Goal: Find specific page/section: Find specific page/section

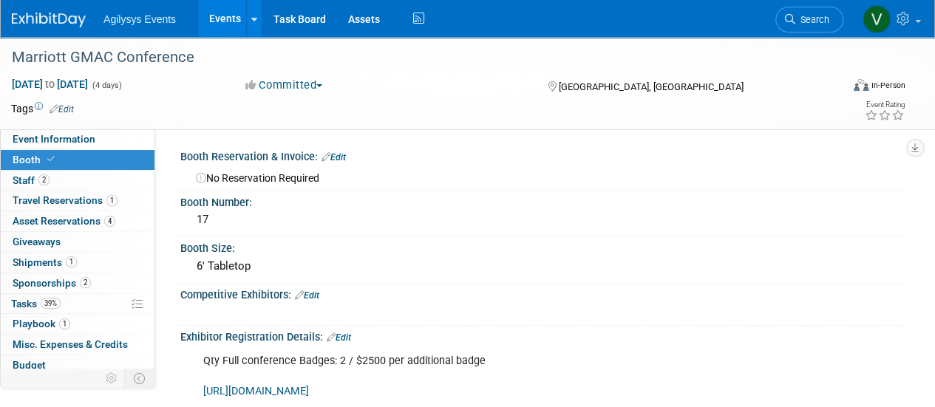
click at [50, 11] on link at bounding box center [58, 13] width 92 height 12
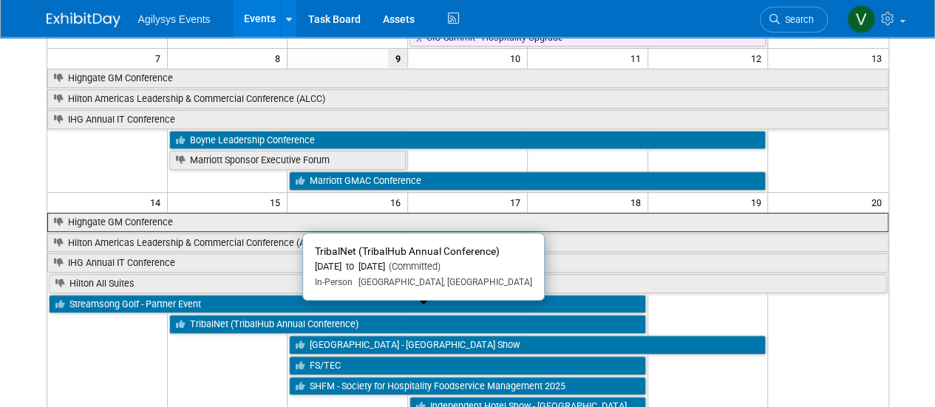
scroll to position [222, 0]
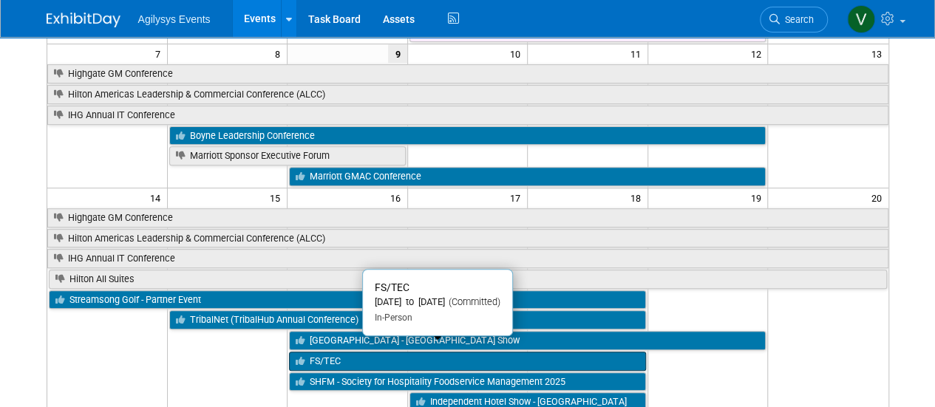
click at [329, 352] on link "FS/TEC" at bounding box center [467, 361] width 357 height 19
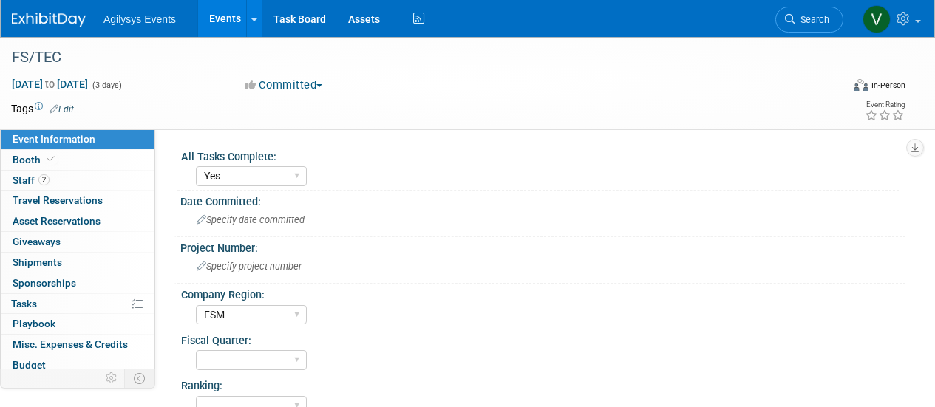
select select "Yes"
select select "FSM"
select select "Yes"
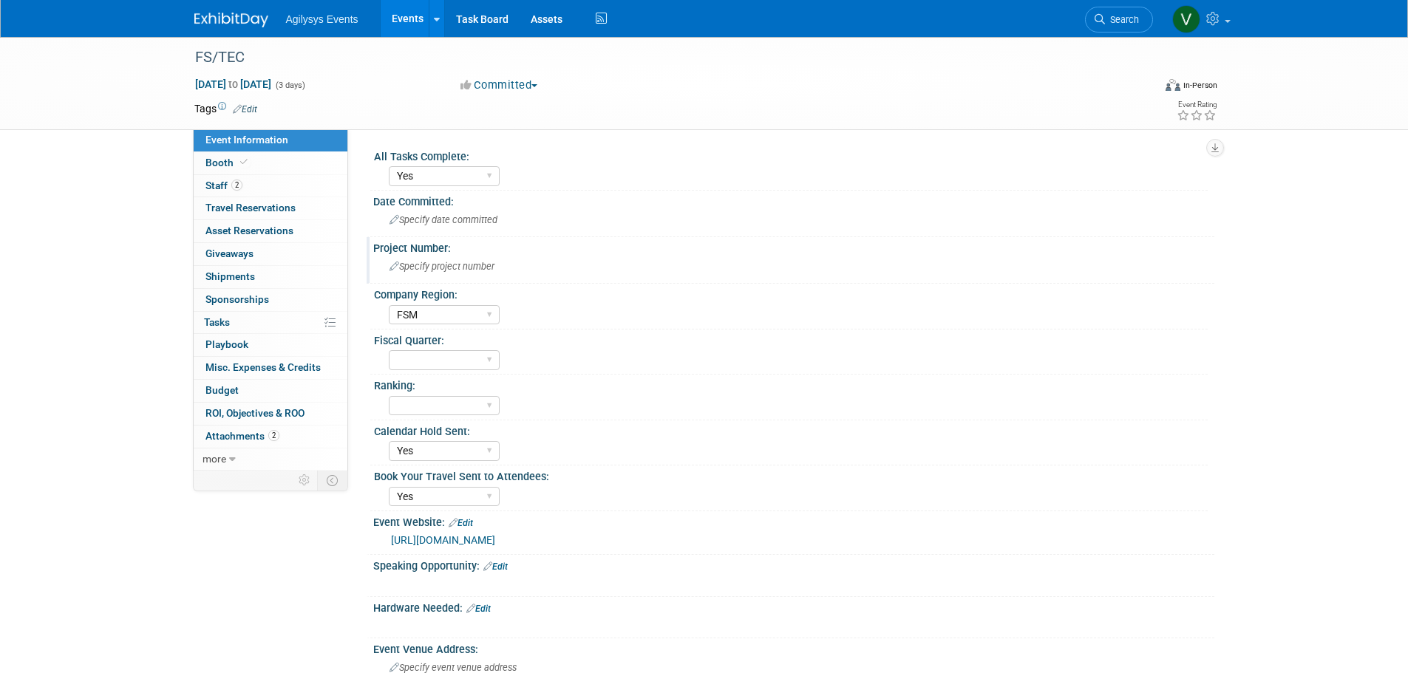
click at [431, 270] on span "Specify project number" at bounding box center [441, 266] width 105 height 11
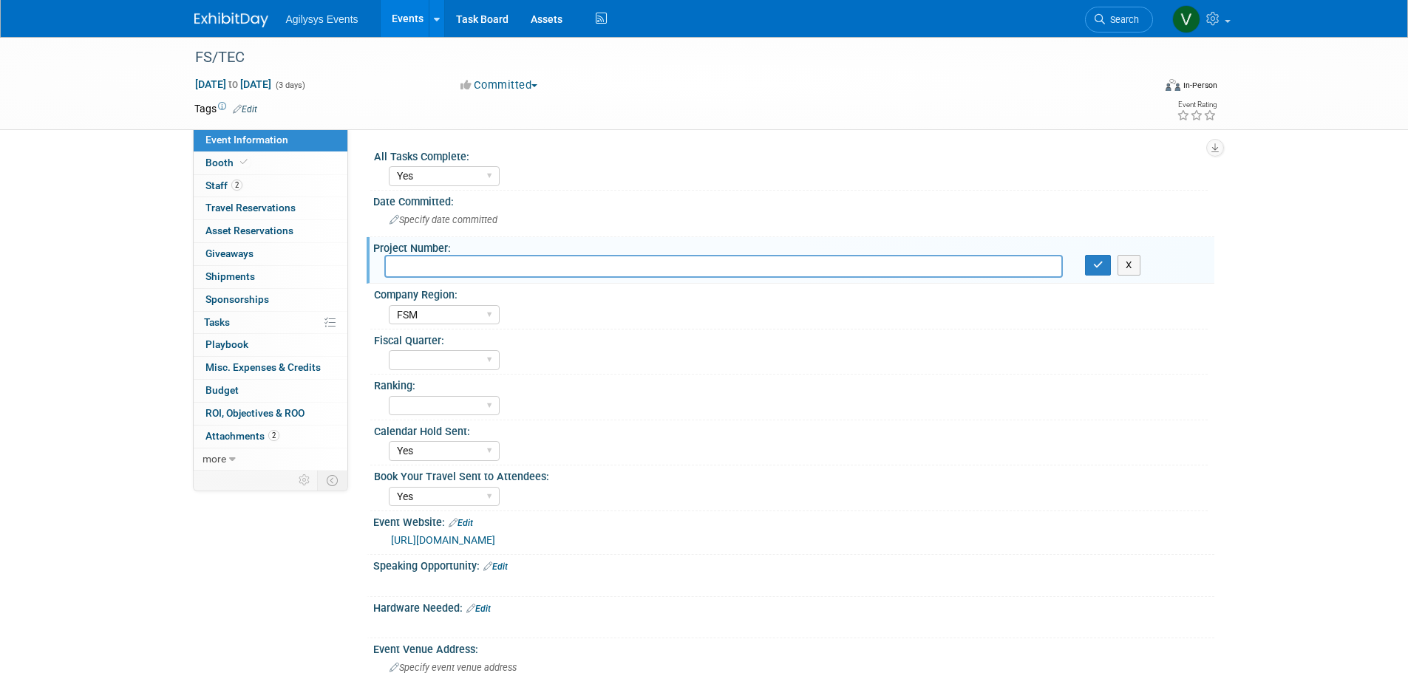
paste input "2047509"
type input "2047509"
click at [934, 273] on button "button" at bounding box center [1098, 265] width 27 height 21
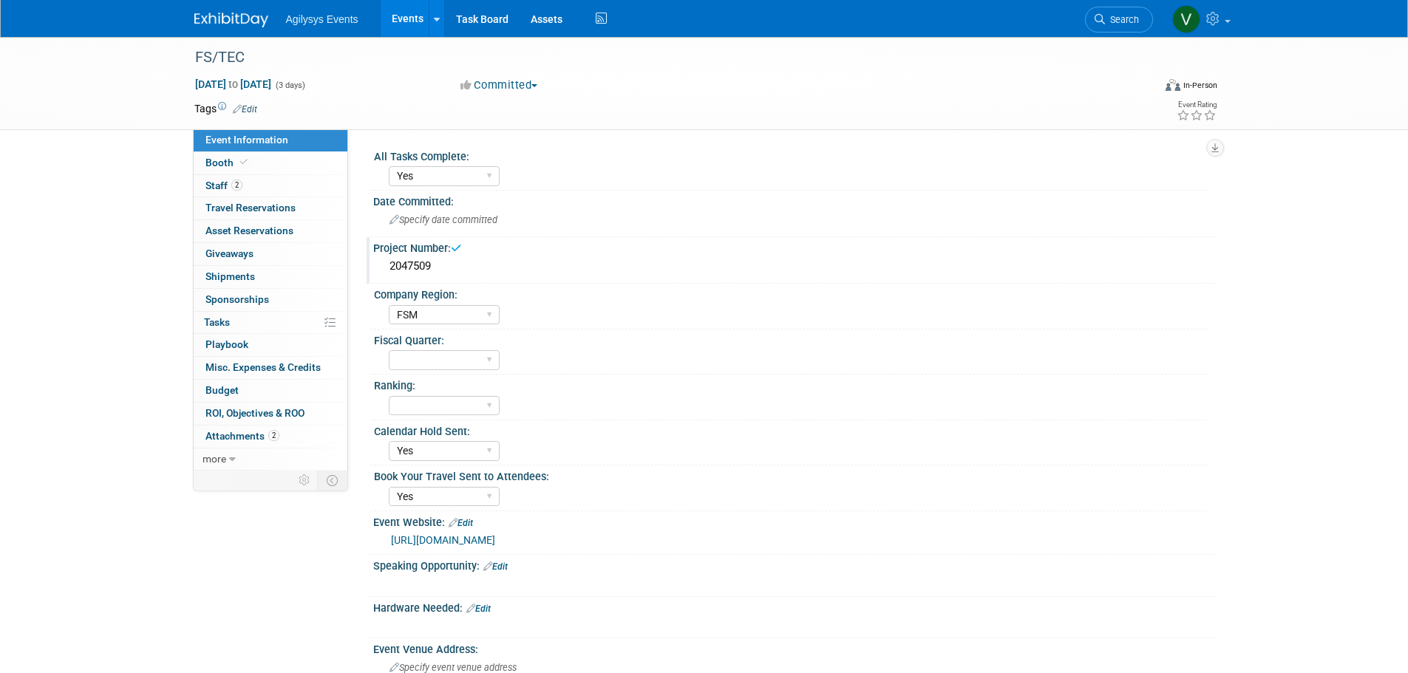
click at [218, 19] on img at bounding box center [231, 20] width 74 height 15
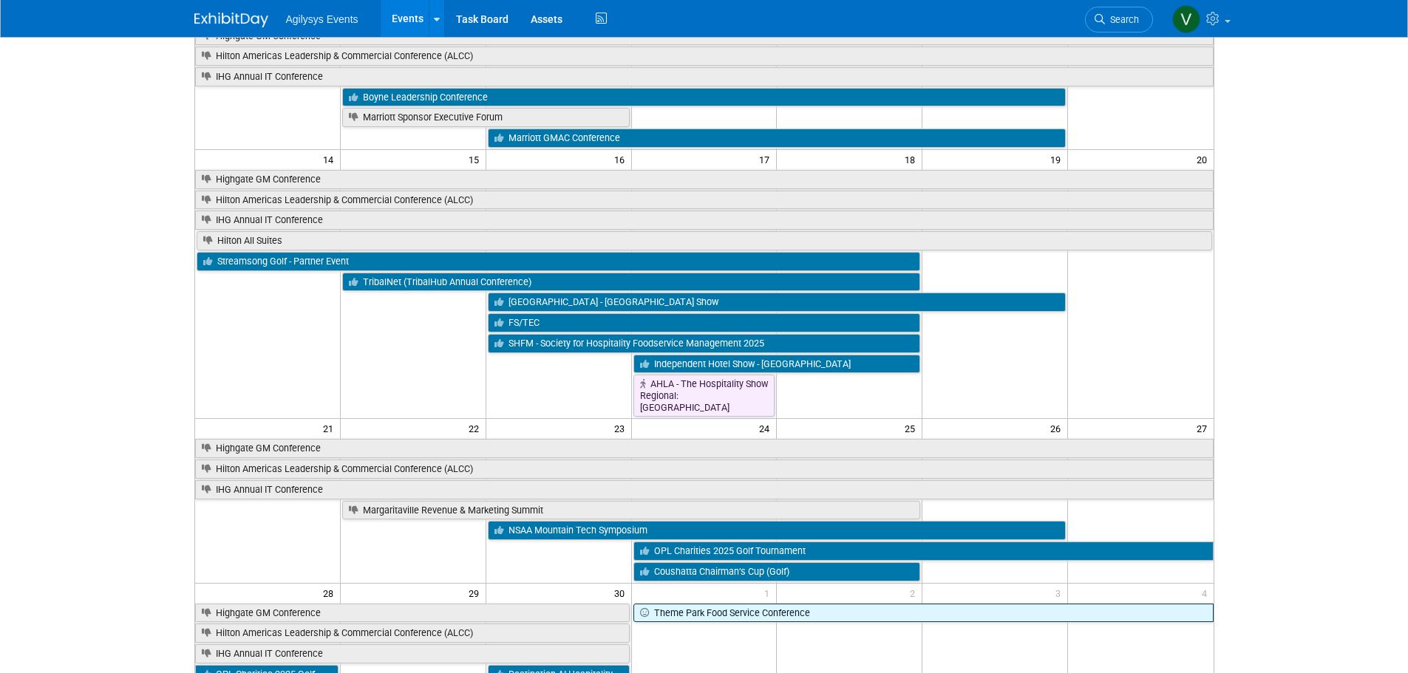
scroll to position [369, 0]
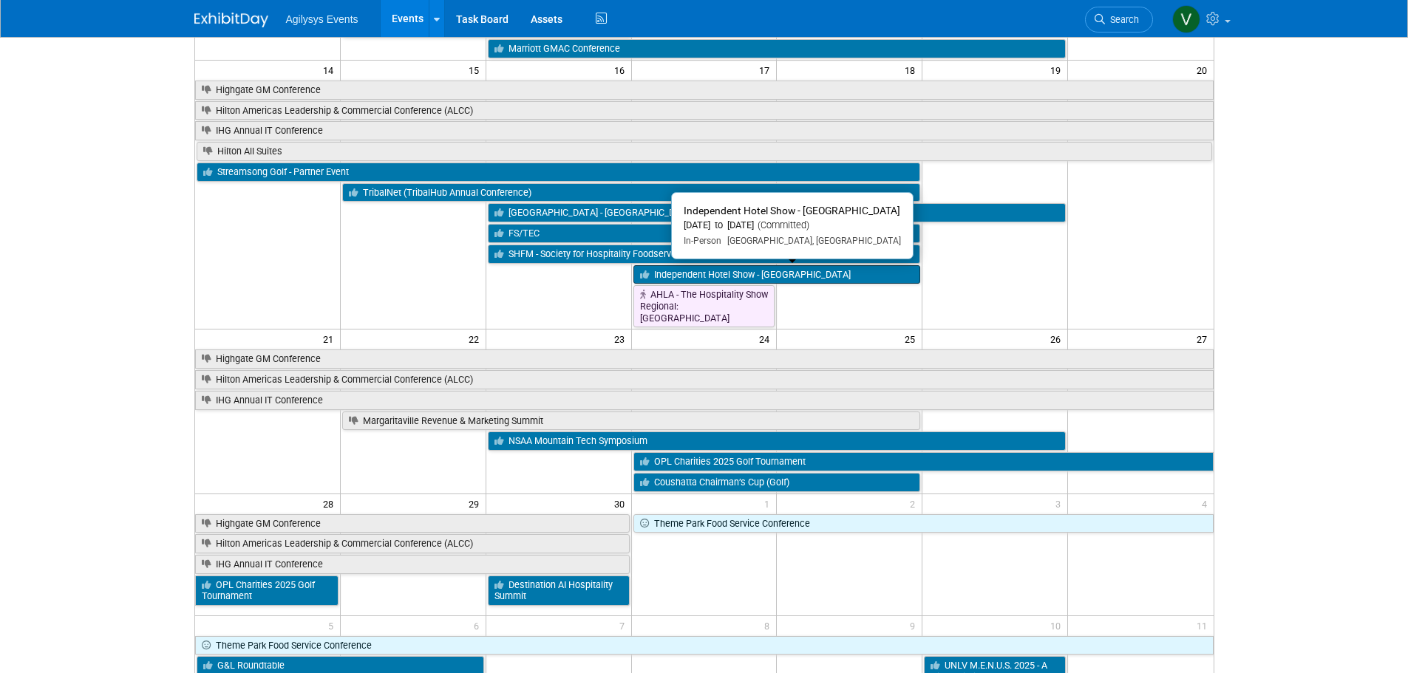
click at [859, 276] on link "Independent Hotel Show - [GEOGRAPHIC_DATA]" at bounding box center [776, 274] width 287 height 19
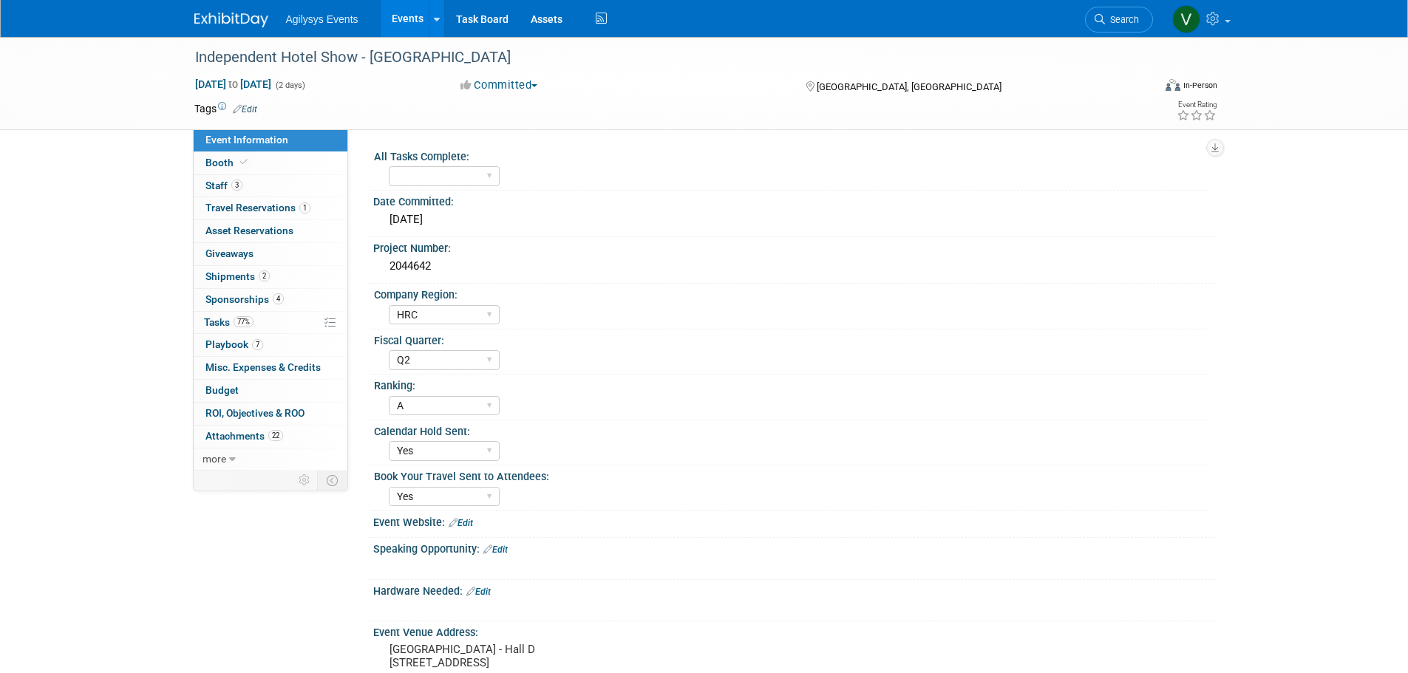
select select "HRC"
select select "Q2"
select select "A"
select select "Yes"
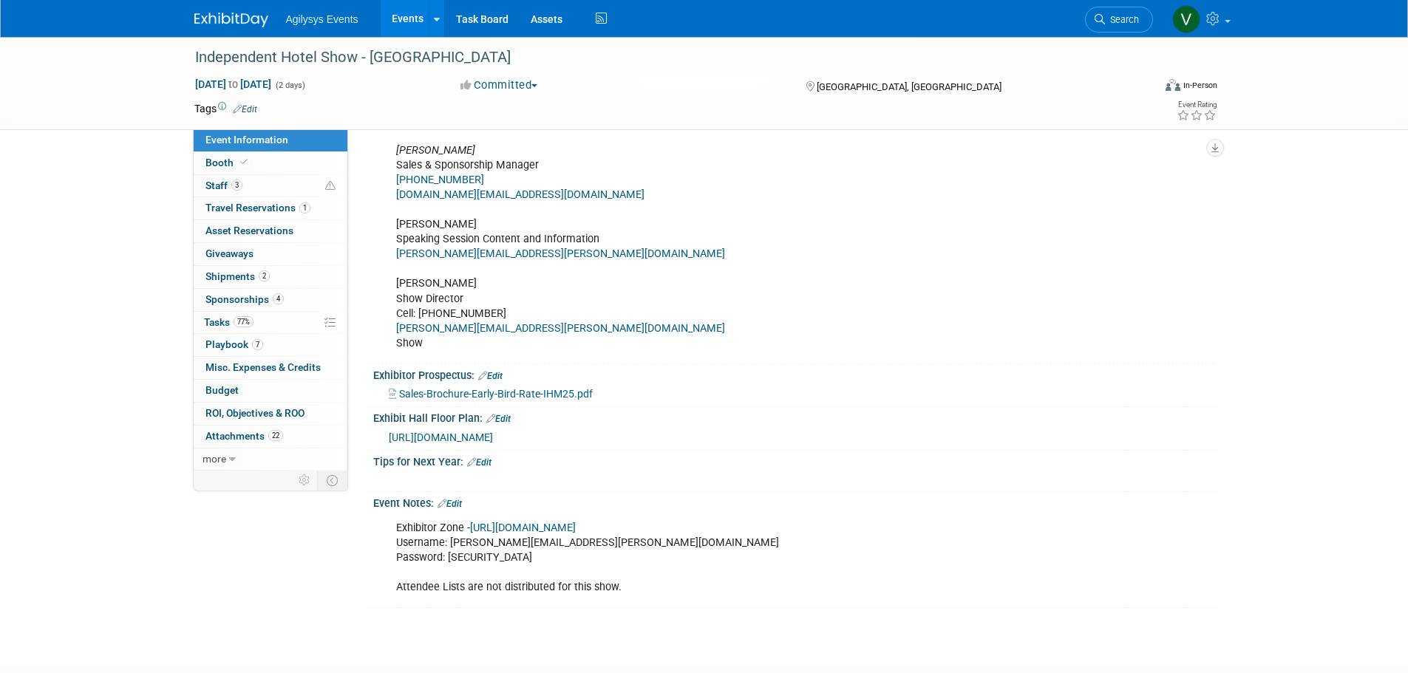
scroll to position [665, 0]
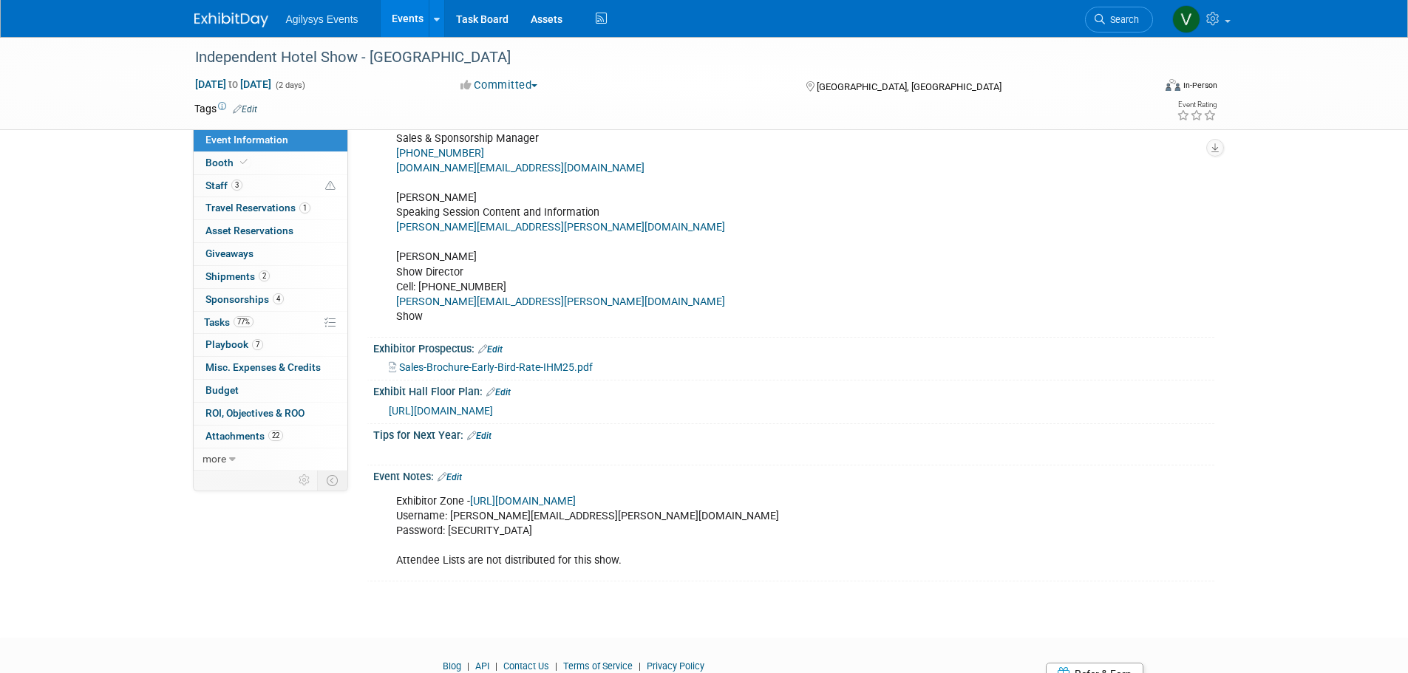
click at [239, 13] on img at bounding box center [231, 20] width 74 height 15
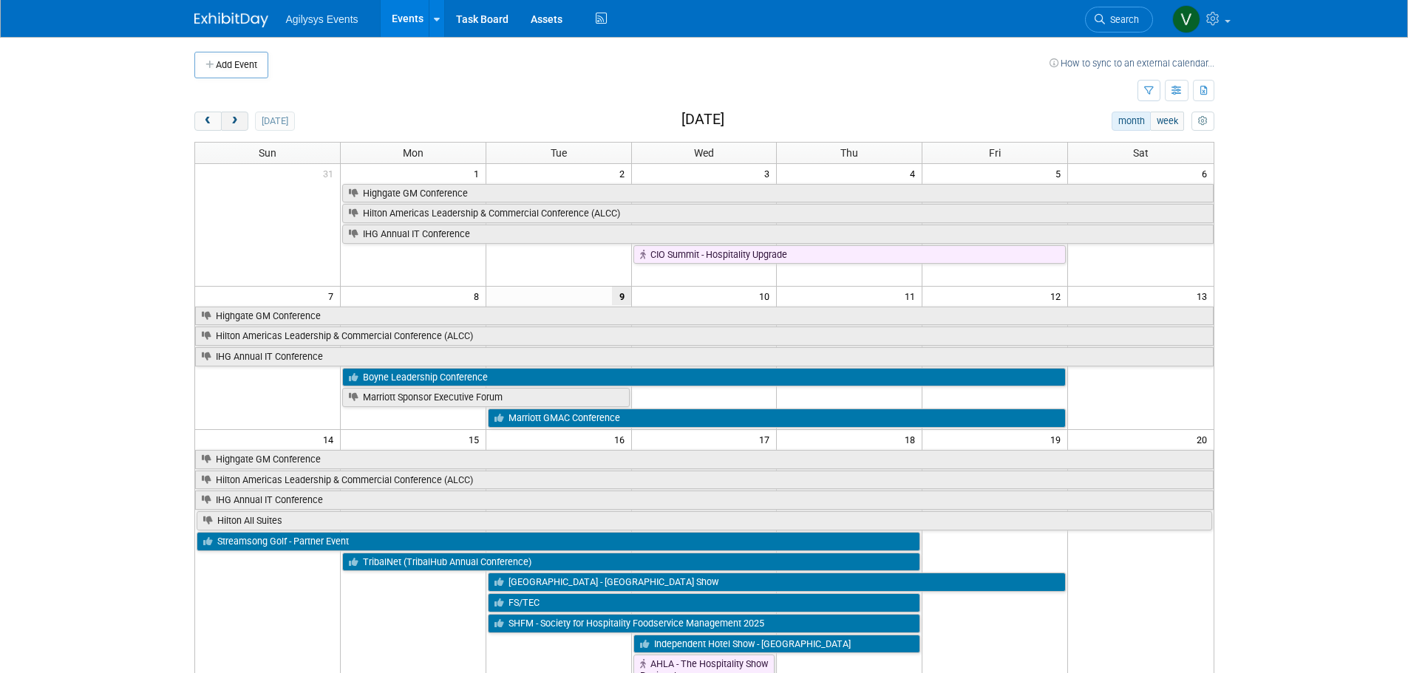
click at [231, 125] on span "next" at bounding box center [234, 122] width 11 height 10
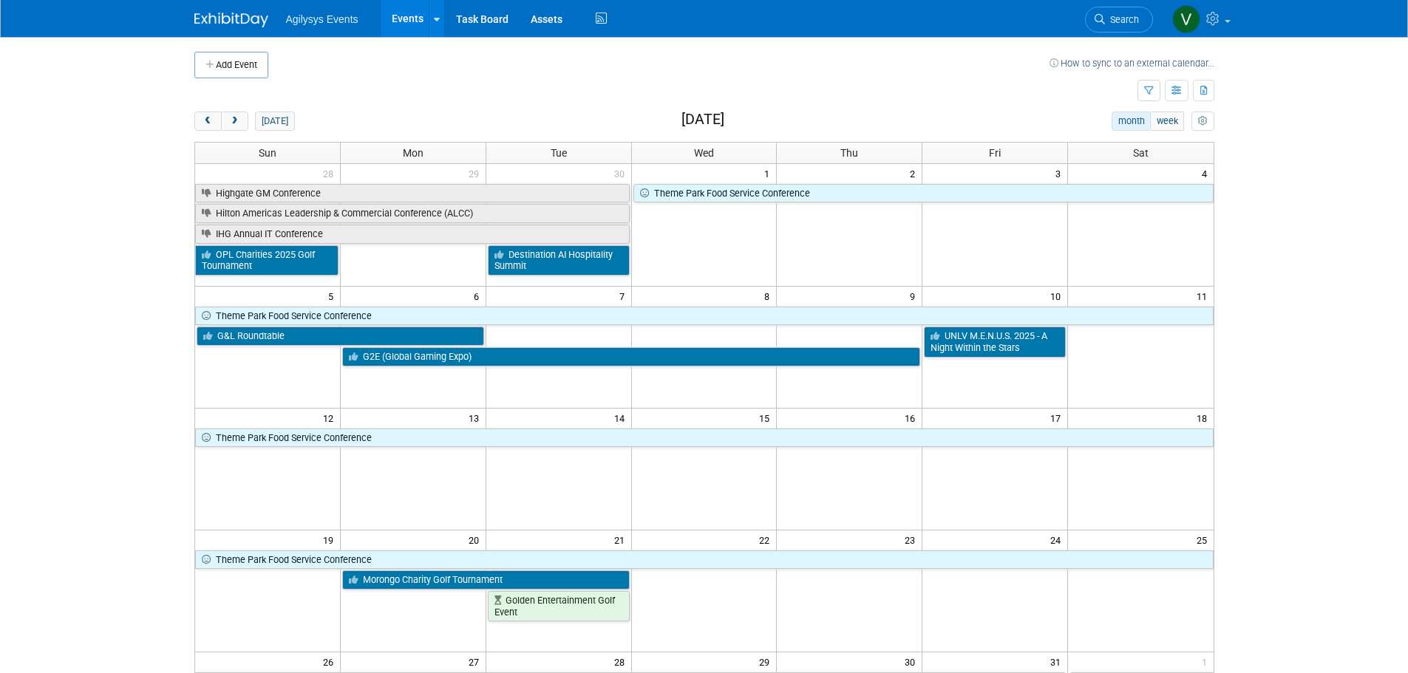
click at [1128, 24] on link "Search" at bounding box center [1119, 20] width 68 height 26
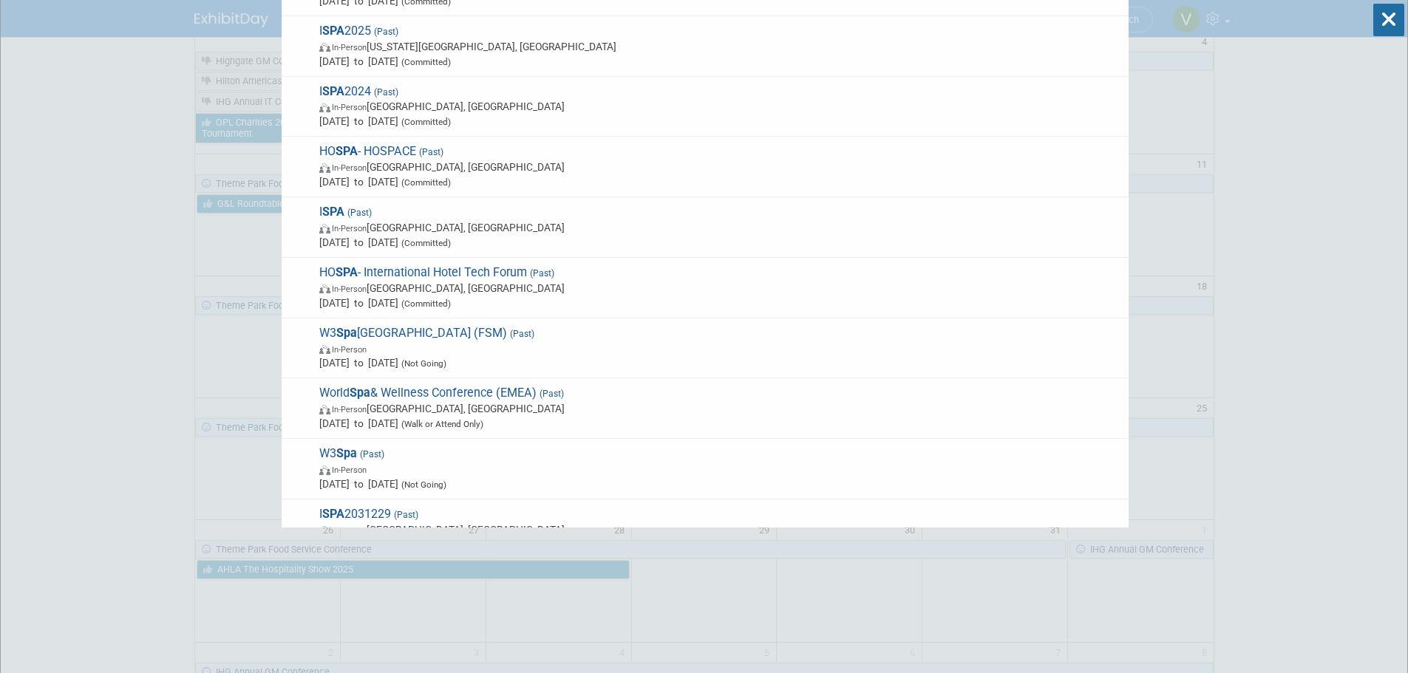
scroll to position [443, 0]
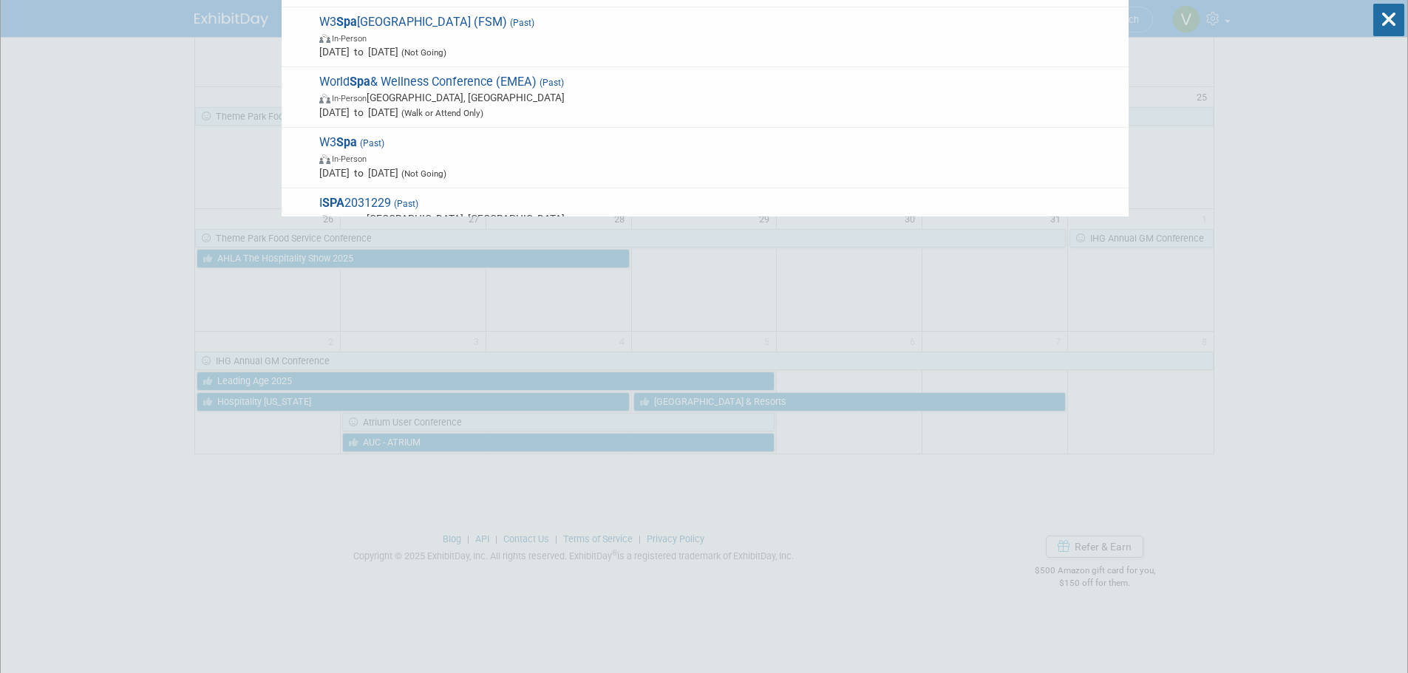
type input "spa"
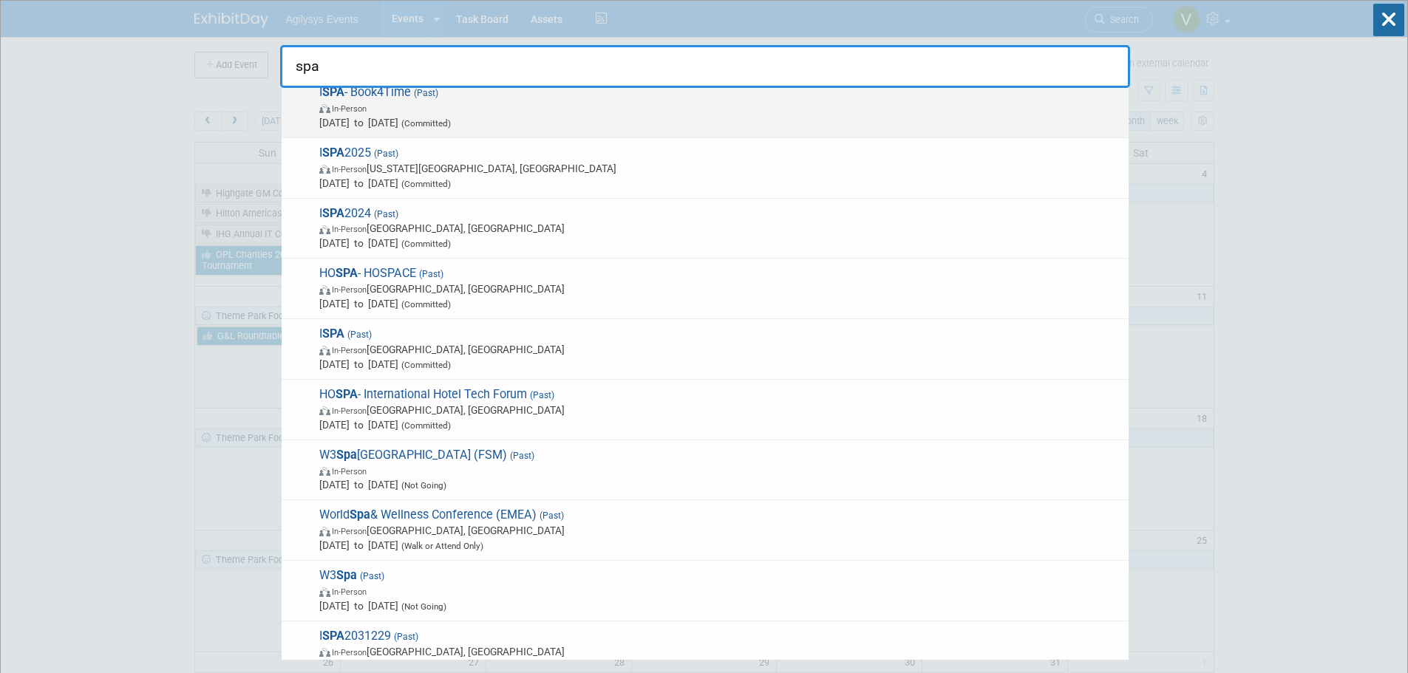
scroll to position [0, 0]
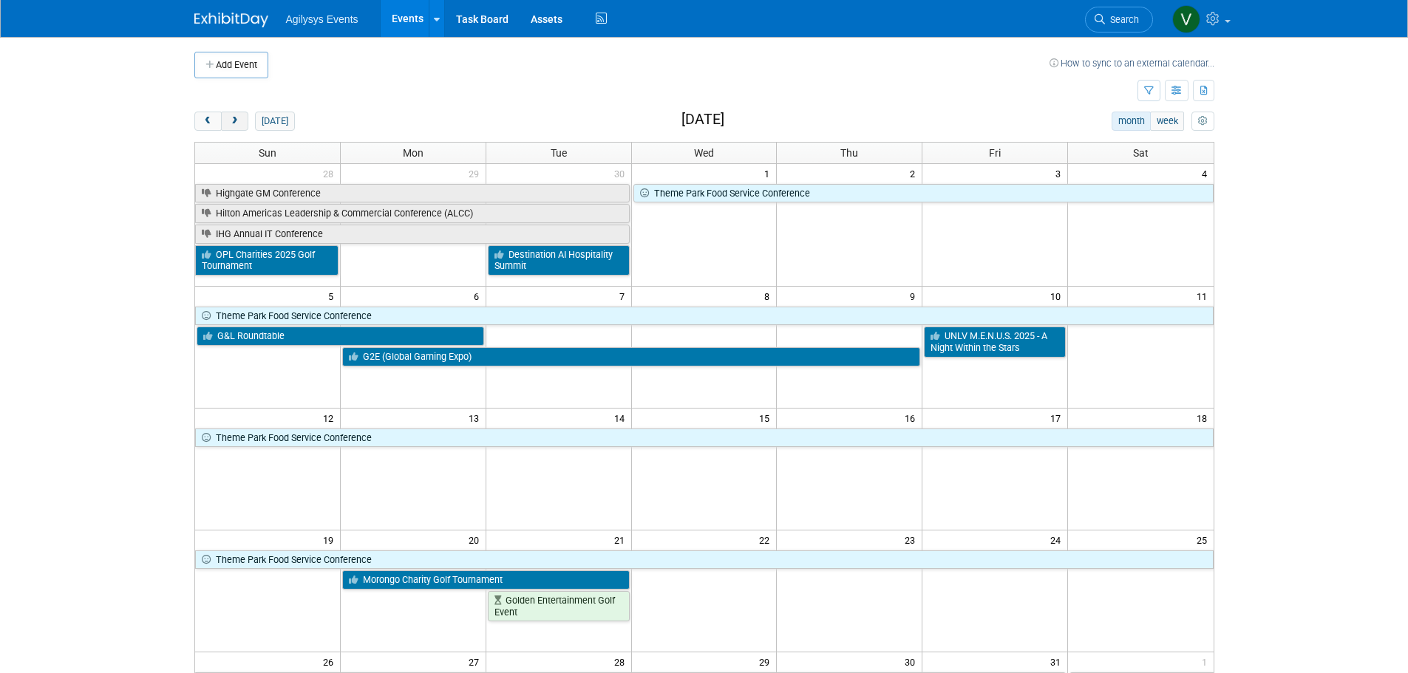
click at [233, 122] on span "next" at bounding box center [234, 122] width 11 height 10
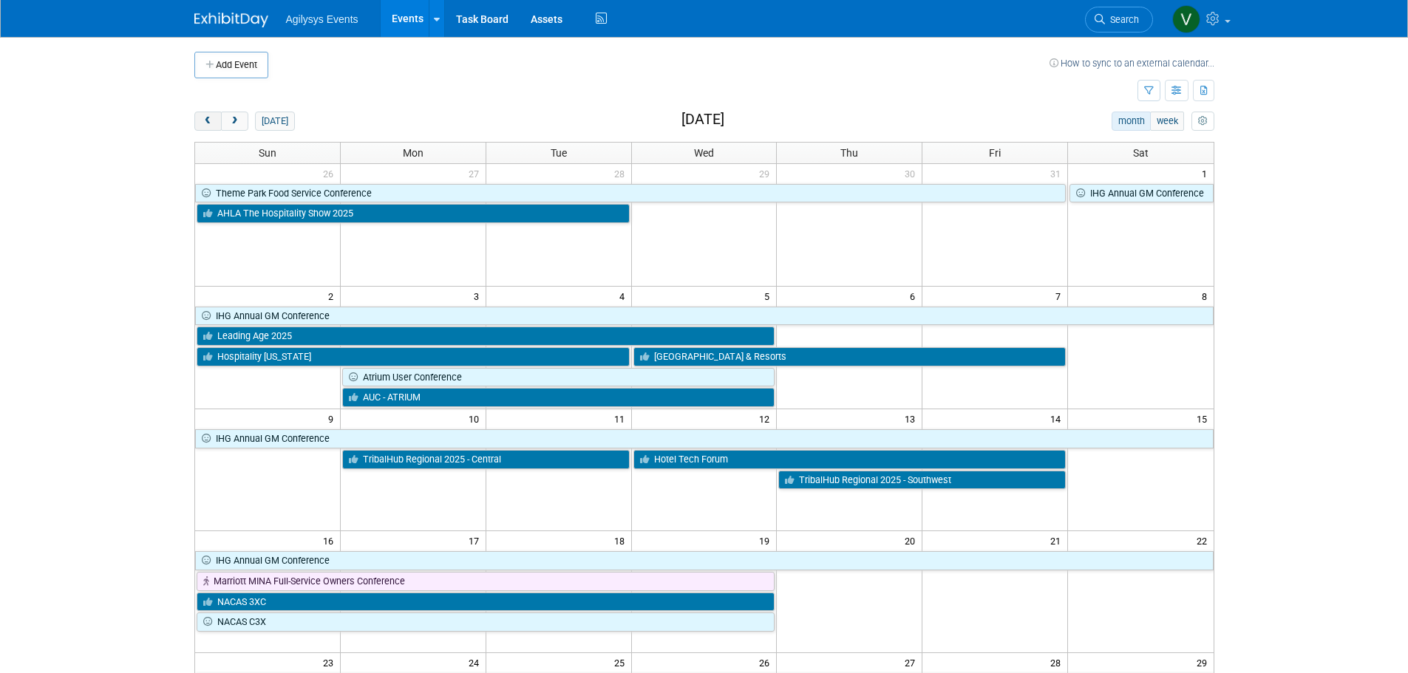
click at [208, 124] on span "prev" at bounding box center [207, 122] width 11 height 10
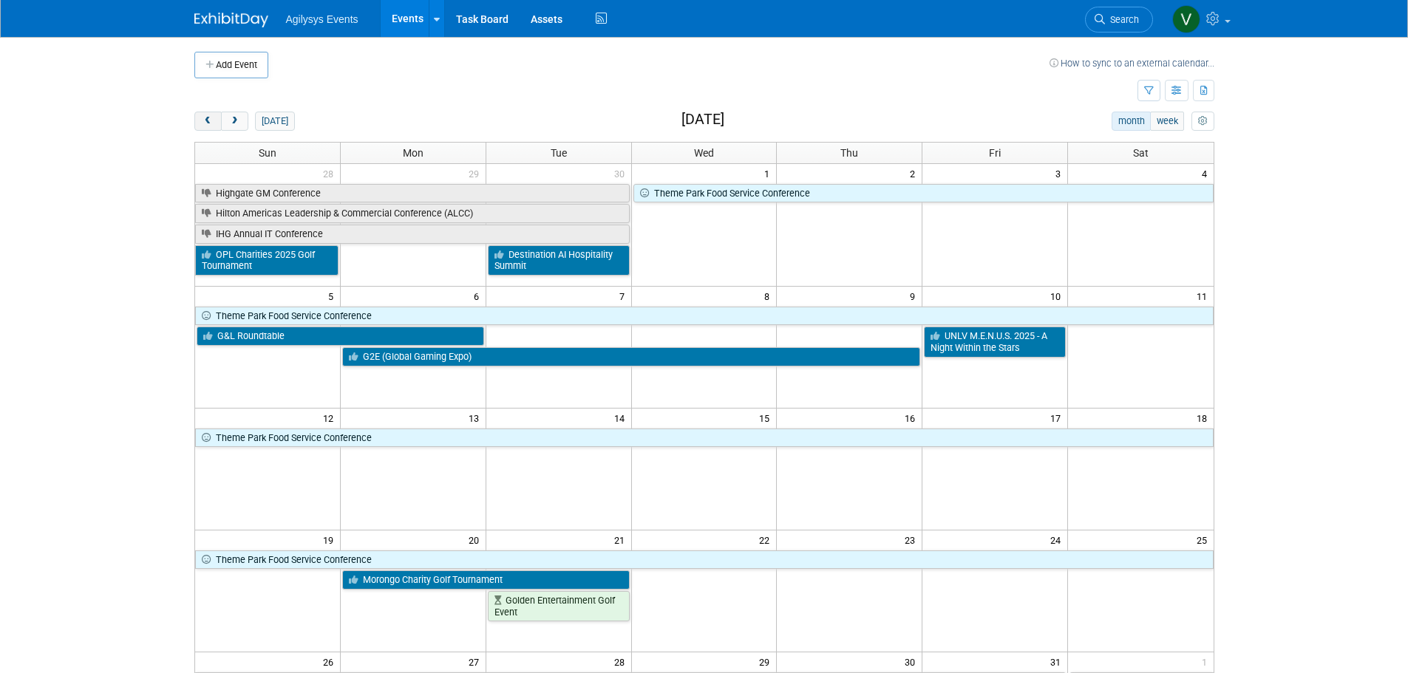
click at [206, 120] on span "prev" at bounding box center [207, 122] width 11 height 10
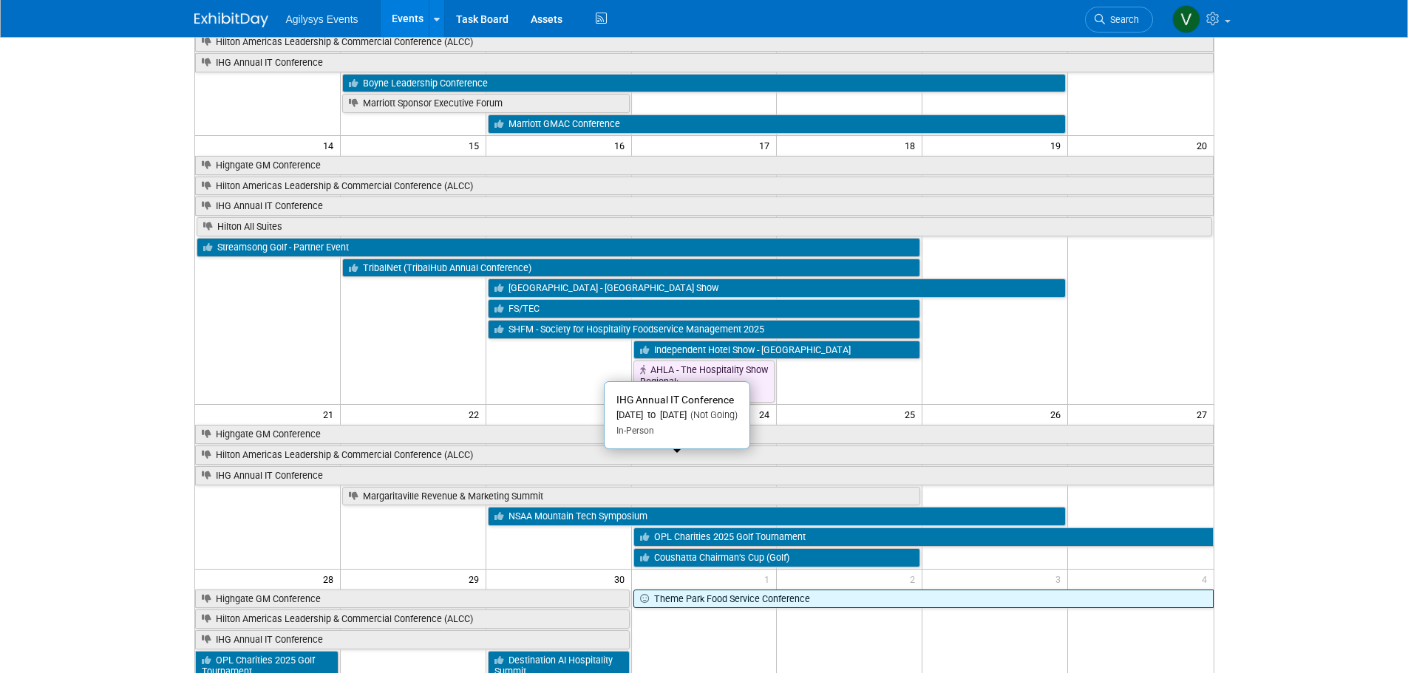
scroll to position [296, 0]
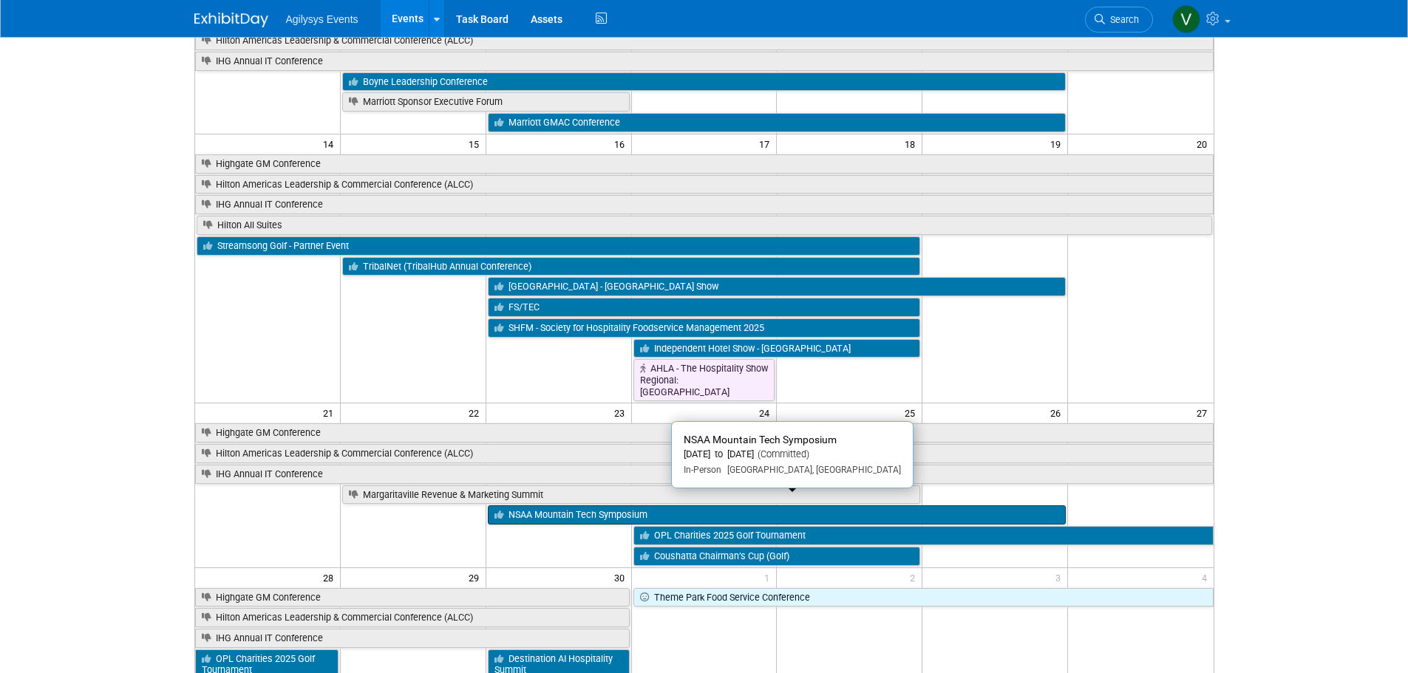
click at [561, 505] on link "NSAA Mountain Tech Symposium" at bounding box center [777, 514] width 578 height 19
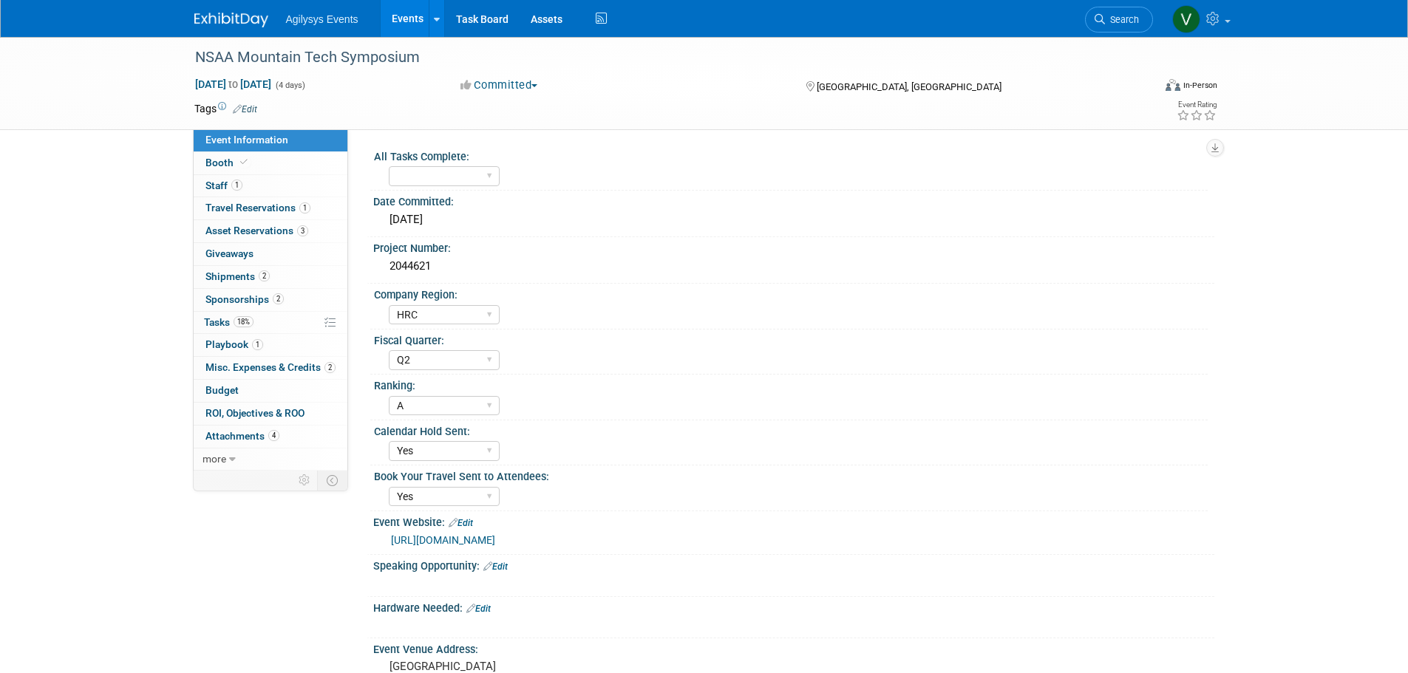
select select "HRC"
select select "Q2"
select select "A"
select select "Yes"
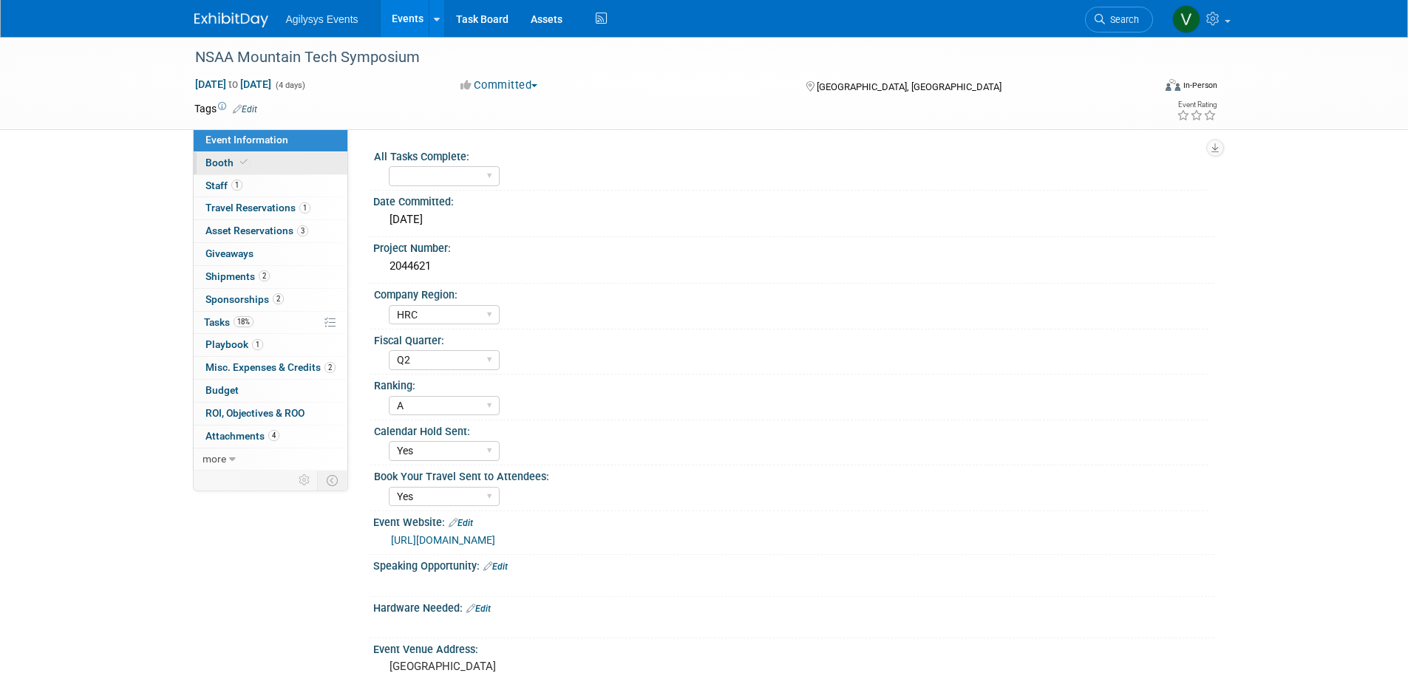
click at [247, 163] on span at bounding box center [243, 162] width 13 height 11
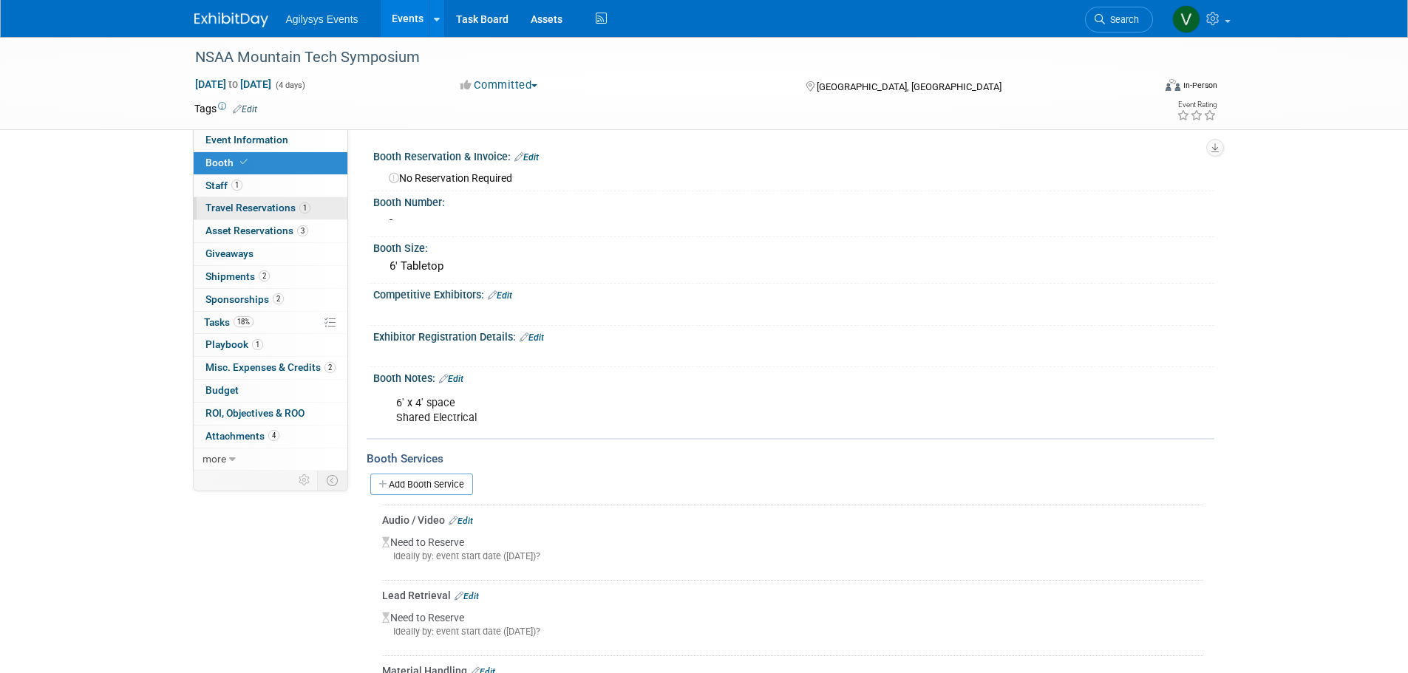
drag, startPoint x: 223, startPoint y: 186, endPoint x: 264, endPoint y: 205, distance: 45.0
click at [223, 186] on span "Staff 1" at bounding box center [223, 186] width 37 height 12
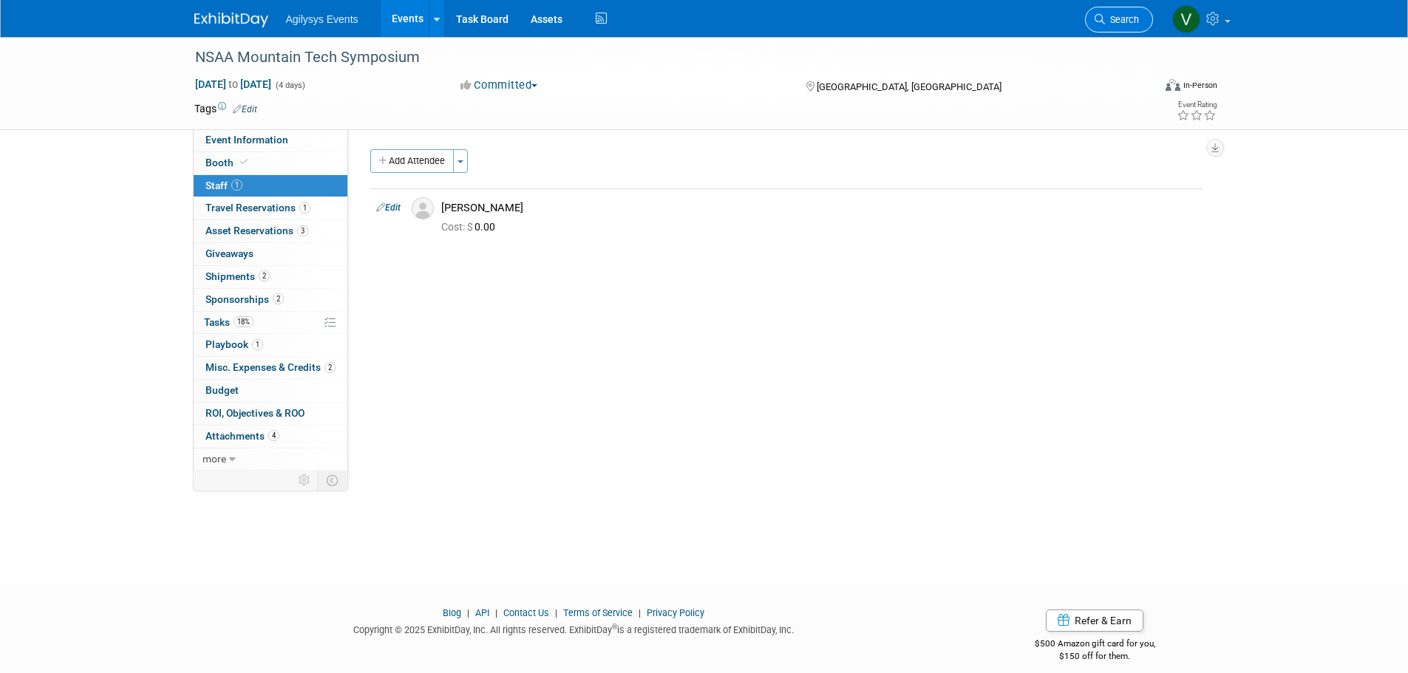
click at [1105, 20] on span "Search" at bounding box center [1122, 19] width 34 height 11
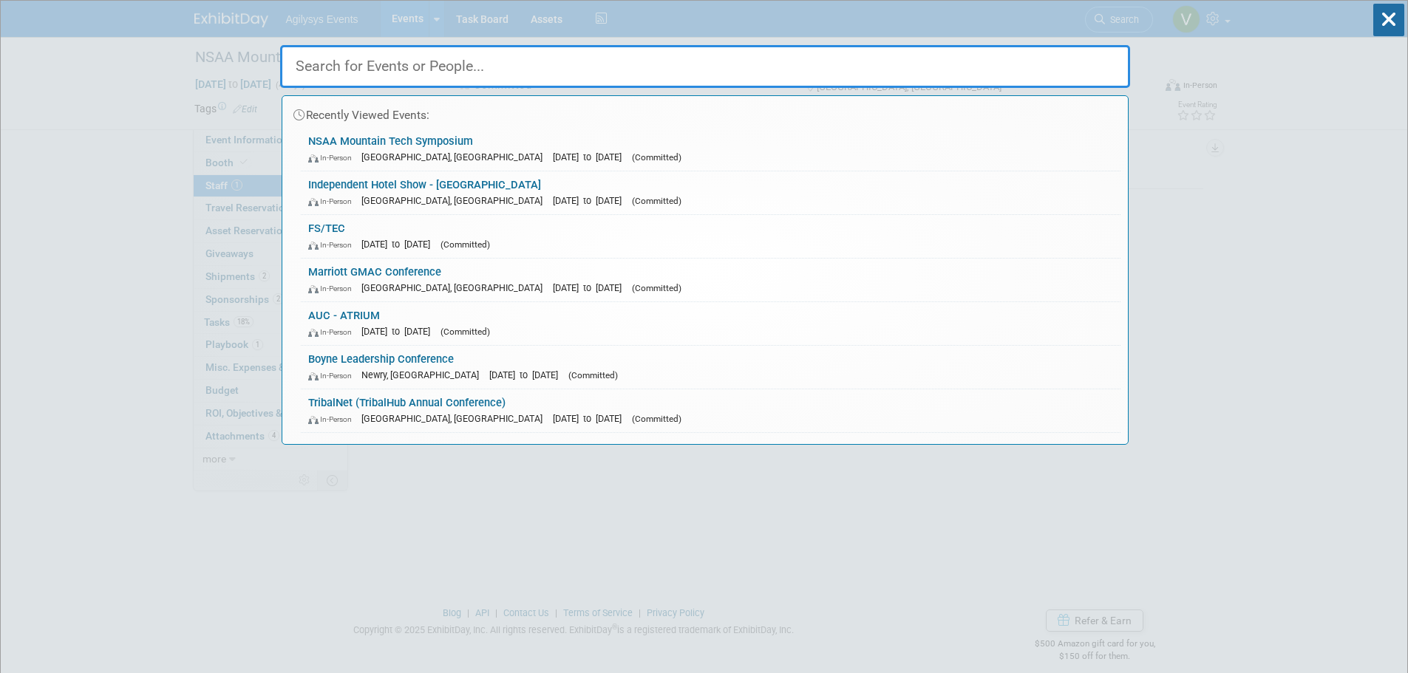
paste input "QSR & Retail Innovation Summit"
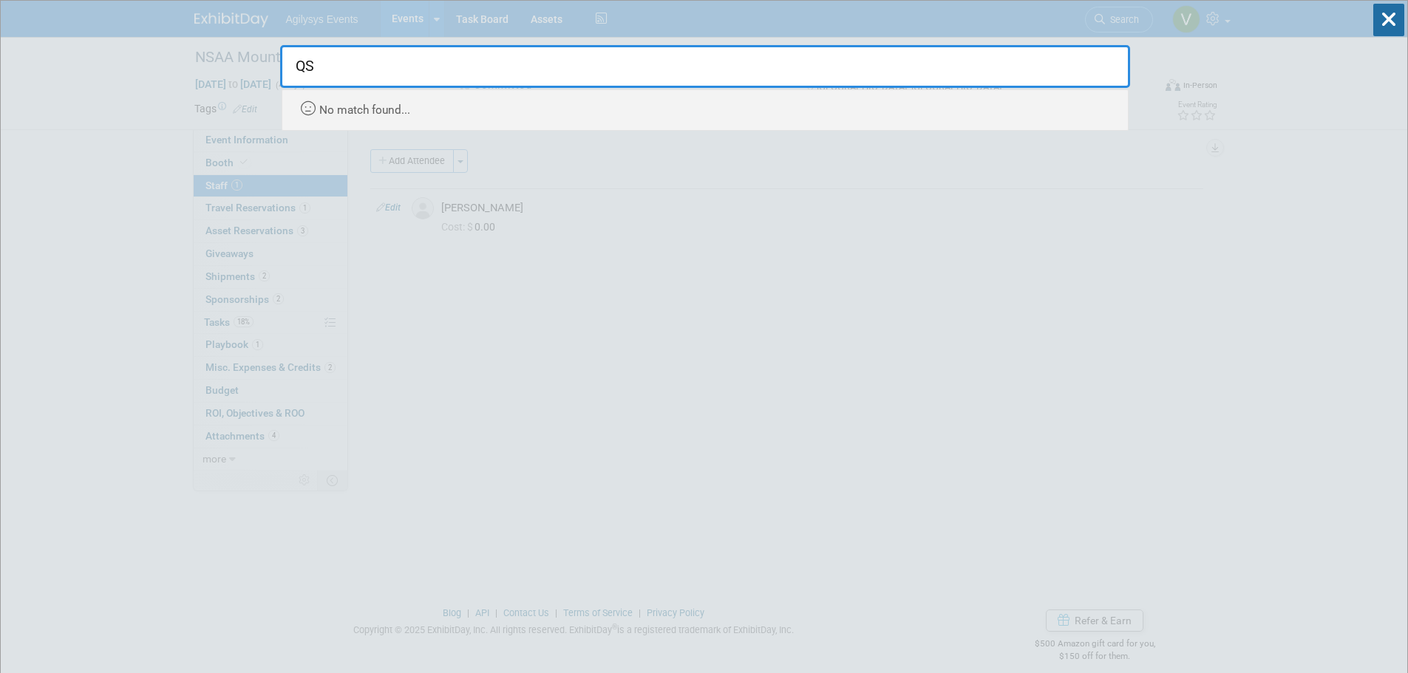
type input "Q"
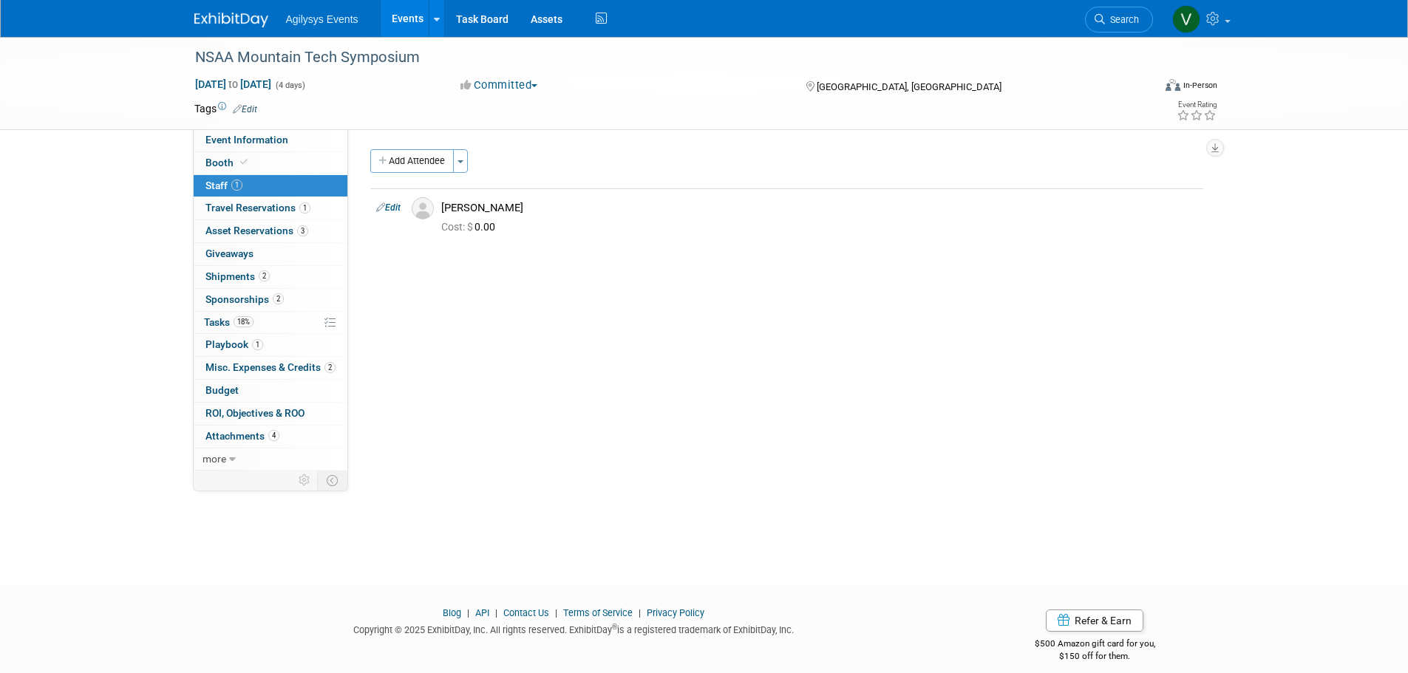
click at [239, 3] on div at bounding box center [240, 13] width 92 height 27
click at [239, 5] on div at bounding box center [240, 13] width 92 height 27
drag, startPoint x: 240, startPoint y: 13, endPoint x: 245, endPoint y: 29, distance: 16.9
click at [241, 13] on img at bounding box center [231, 20] width 74 height 15
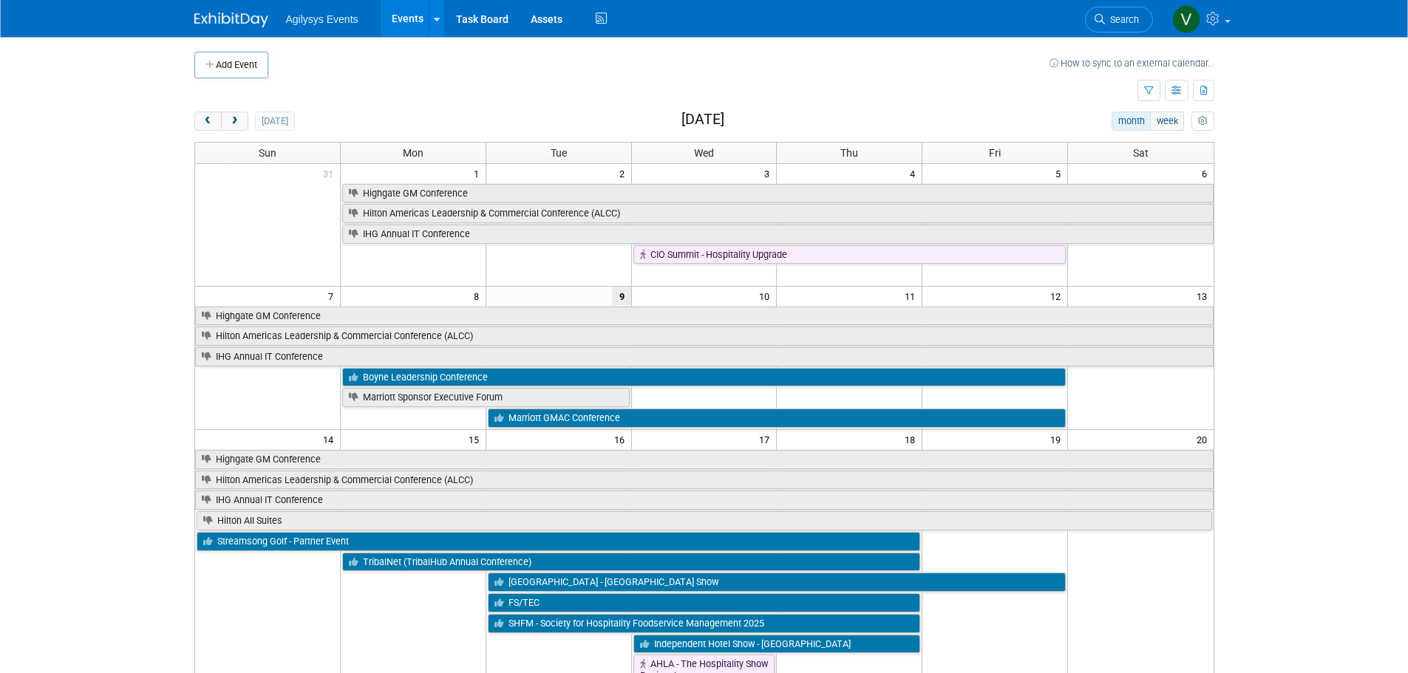
click at [243, 10] on link at bounding box center [240, 13] width 92 height 12
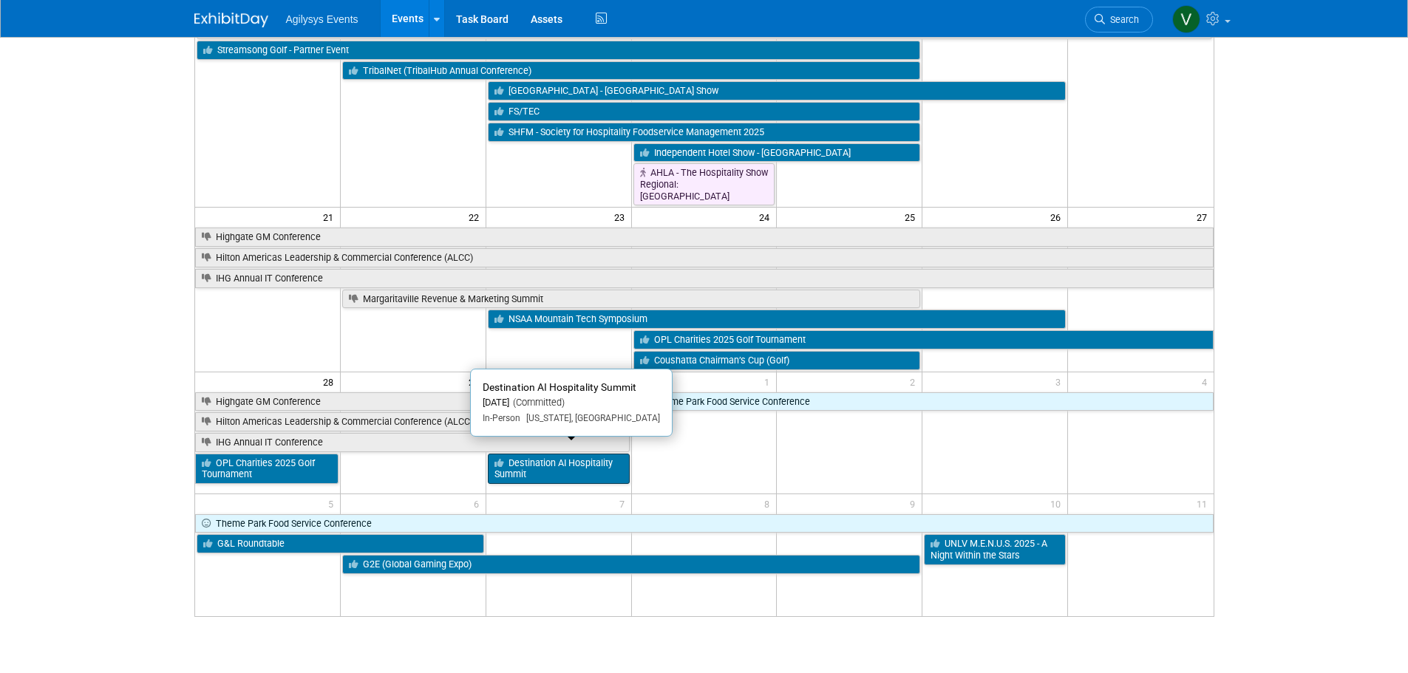
scroll to position [584, 0]
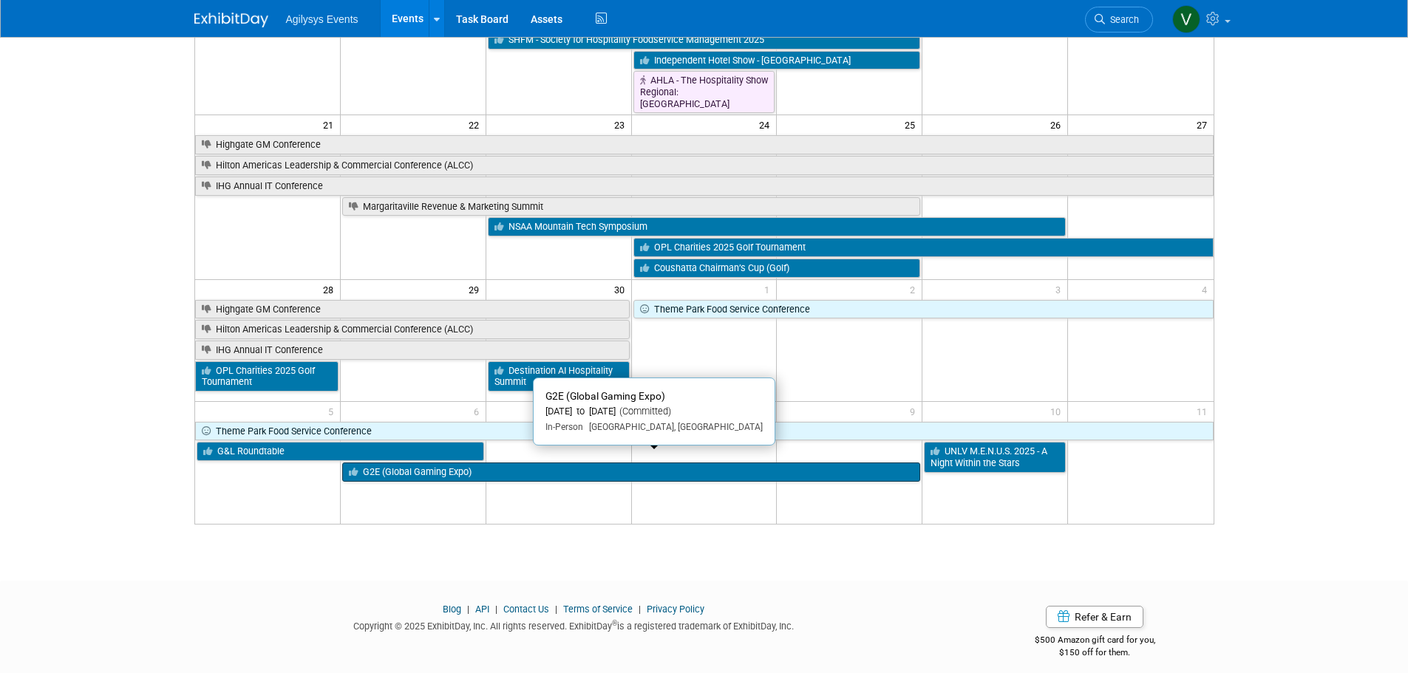
click at [425, 463] on link "G2E (Global Gaming Expo)" at bounding box center [631, 472] width 578 height 19
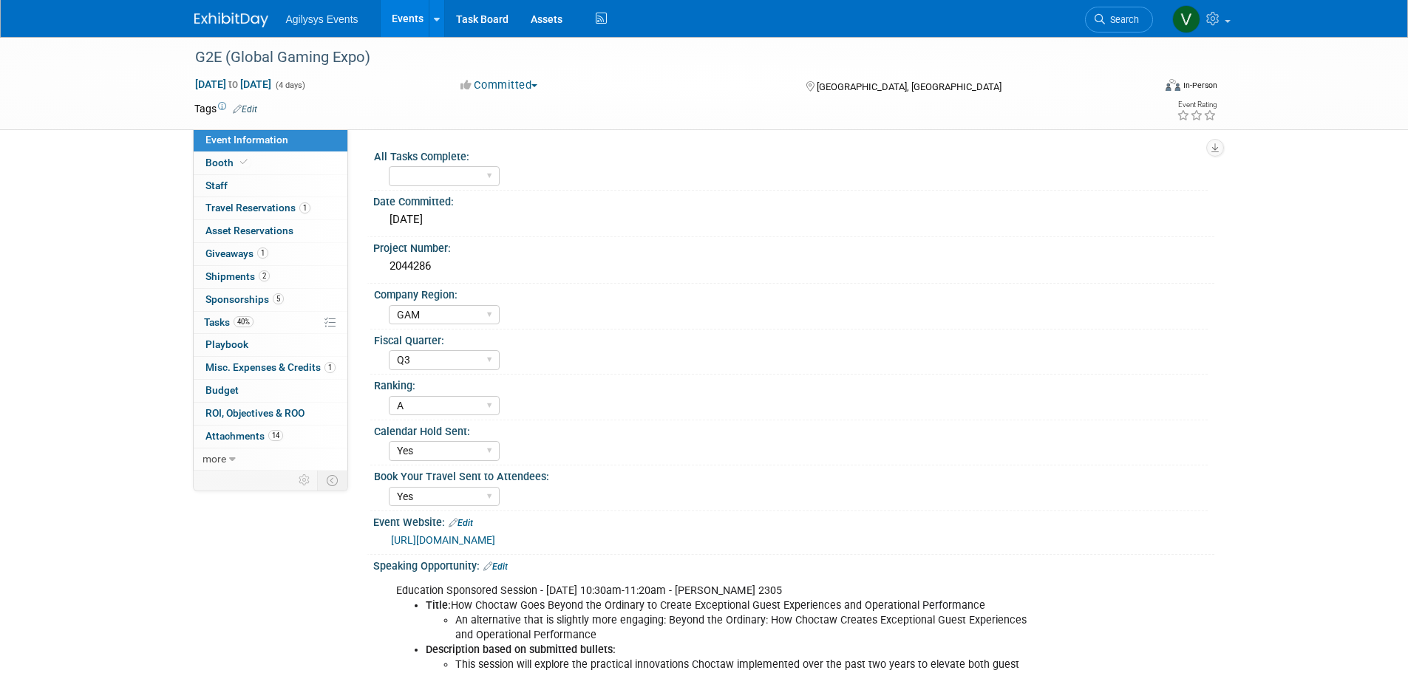
select select "GAM"
select select "Q3"
select select "A"
select select "Yes"
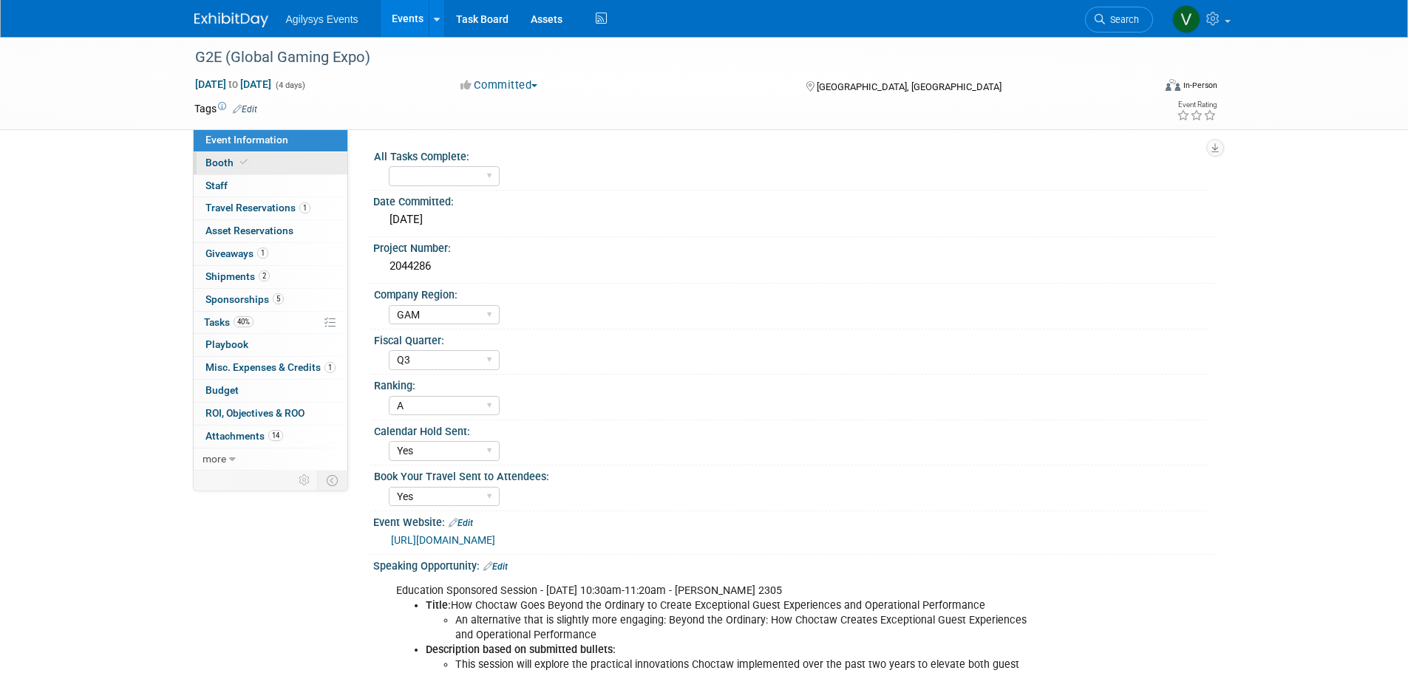
click at [215, 167] on span "Booth" at bounding box center [227, 163] width 45 height 12
